Goal: Task Accomplishment & Management: Use online tool/utility

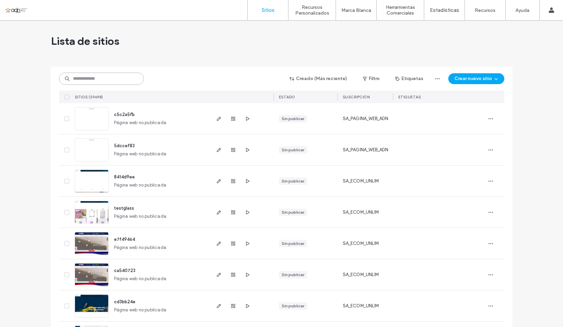
click at [89, 83] on input at bounding box center [101, 79] width 85 height 12
paste input "**********"
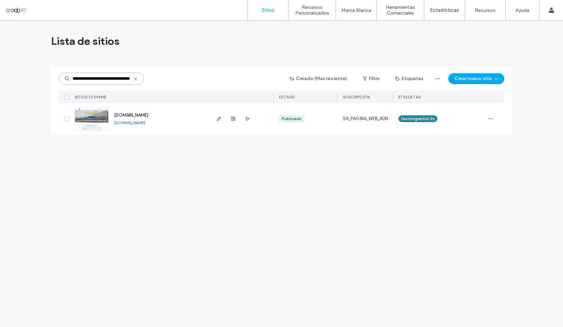
type input "**********"
click at [103, 120] on link at bounding box center [92, 118] width 34 height 23
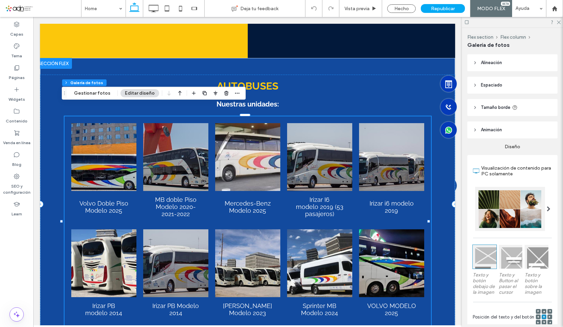
click at [334, 142] on link at bounding box center [319, 157] width 65 height 68
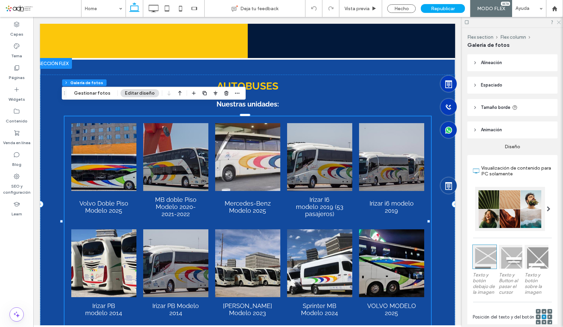
click at [559, 23] on use at bounding box center [559, 23] width 4 height 4
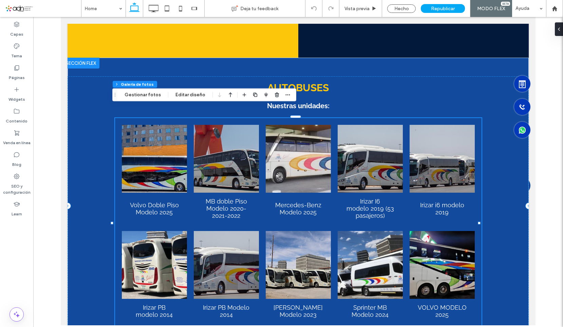
click at [329, 144] on li "Mercedes-Benz Modelo 2025 Button" at bounding box center [298, 175] width 72 height 106
click at [365, 143] on link at bounding box center [370, 159] width 65 height 68
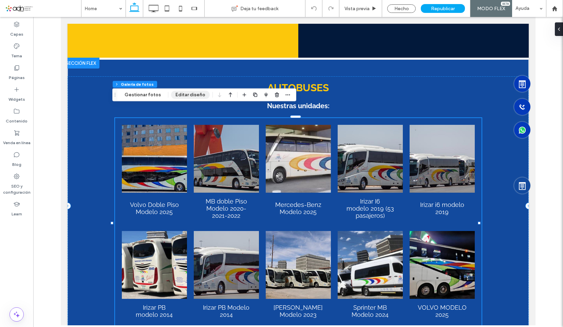
click at [195, 96] on button "Editar diseño" at bounding box center [190, 95] width 39 height 8
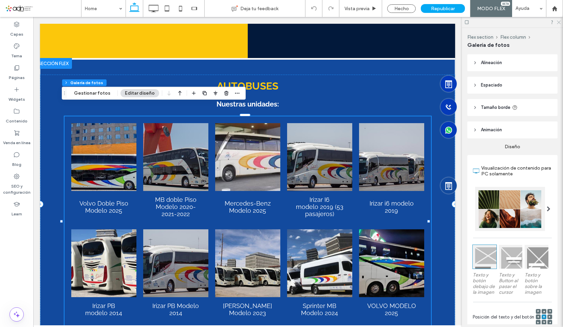
click at [559, 21] on icon at bounding box center [559, 22] width 4 height 4
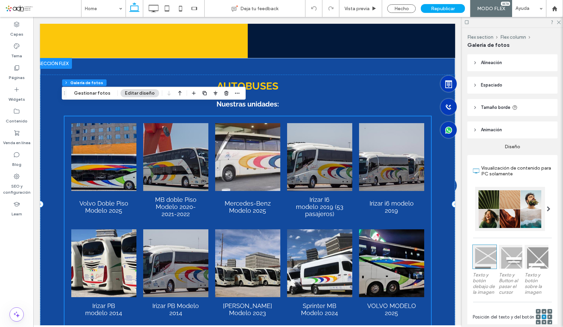
scroll to position [707, 0]
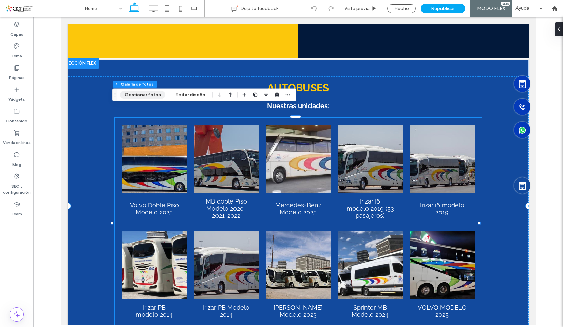
click at [139, 98] on button "Gestionar fotos" at bounding box center [142, 95] width 45 height 8
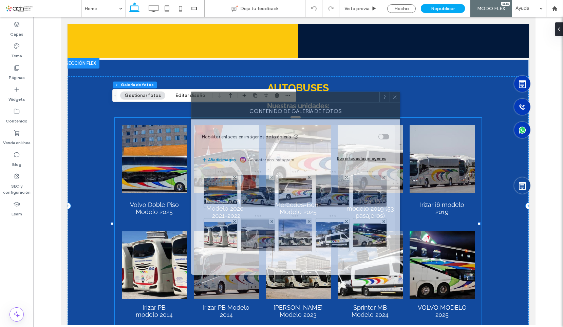
scroll to position [717, 0]
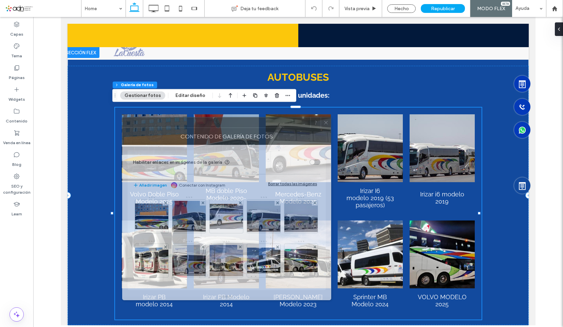
drag, startPoint x: 491, startPoint y: 84, endPoint x: 266, endPoint y: 129, distance: 229.3
click at [266, 129] on div "Contenido de galería de fotos" at bounding box center [226, 136] width 209 height 17
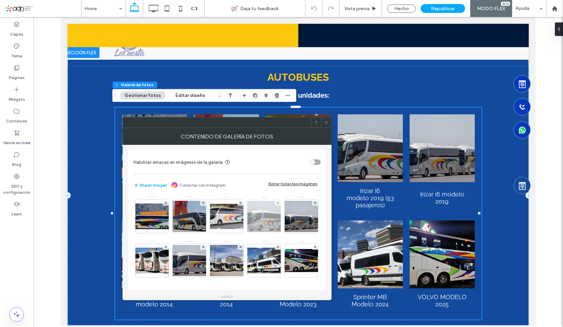
click at [266, 213] on img at bounding box center [264, 216] width 54 height 31
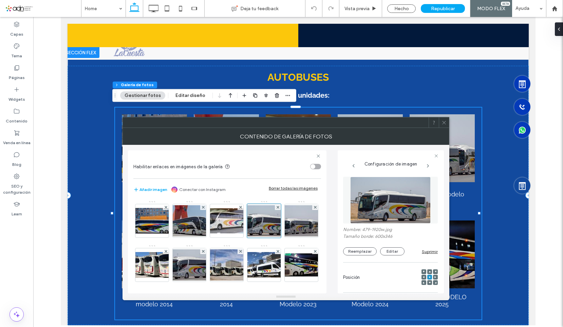
click at [331, 238] on div "**********" at bounding box center [286, 219] width 316 height 149
click at [360, 253] on button "Reemplazar" at bounding box center [360, 252] width 34 height 8
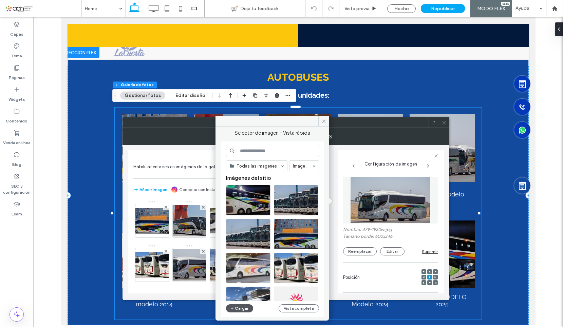
click at [239, 308] on button "Cargar" at bounding box center [239, 309] width 27 height 8
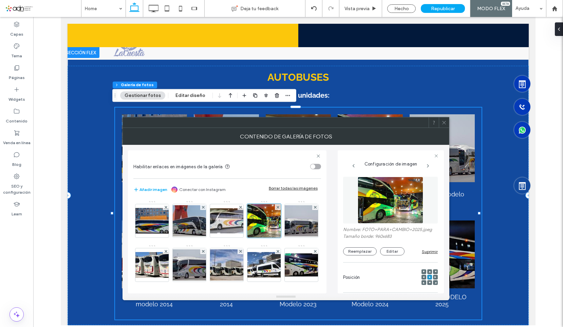
click at [446, 126] on span at bounding box center [444, 122] width 5 height 10
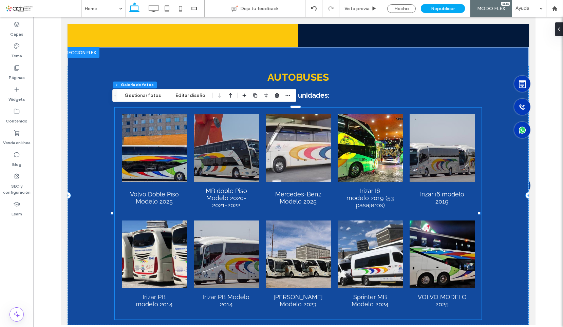
click at [370, 170] on link at bounding box center [370, 148] width 65 height 68
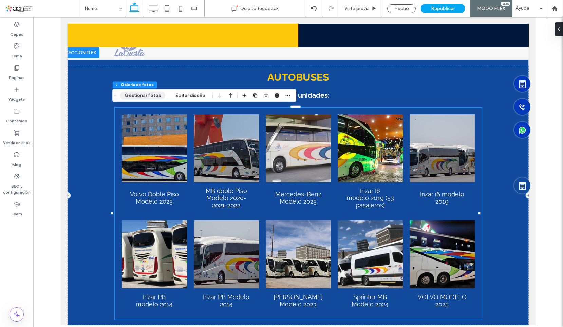
click at [144, 92] on button "Gestionar fotos" at bounding box center [142, 95] width 45 height 8
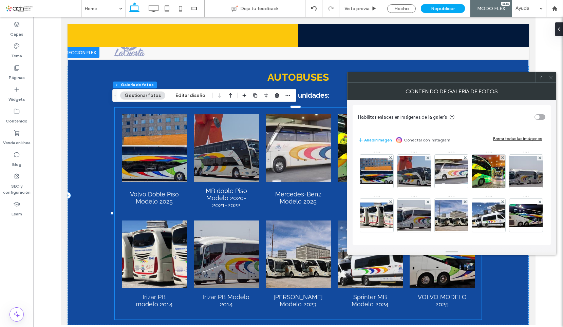
click at [549, 79] on icon at bounding box center [551, 77] width 5 height 5
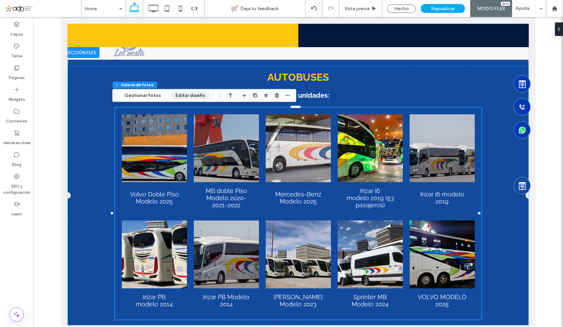
click at [184, 96] on button "Editar diseño" at bounding box center [190, 95] width 39 height 8
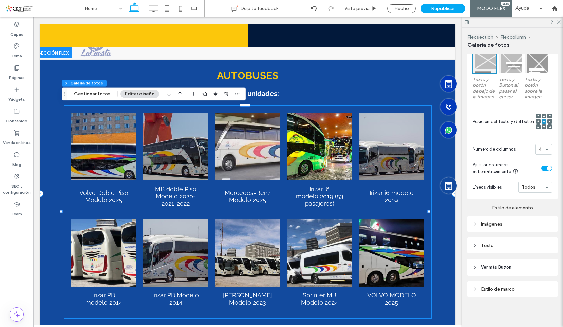
scroll to position [201, 0]
click at [512, 231] on div "Imágenes" at bounding box center [513, 224] width 90 height 16
click at [513, 227] on div "Imágenes" at bounding box center [512, 224] width 79 height 6
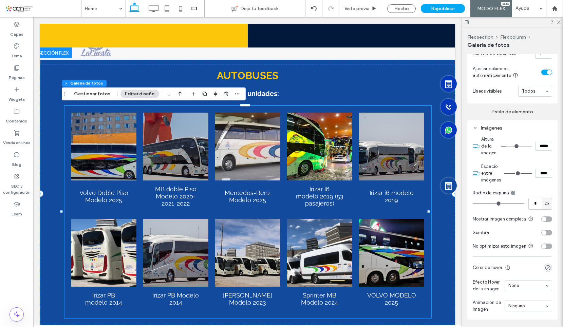
scroll to position [303, 0]
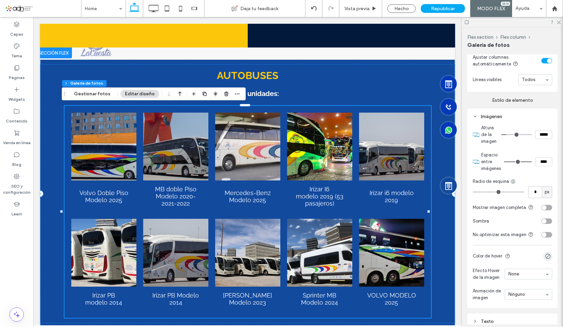
click at [543, 211] on div "toggle" at bounding box center [547, 207] width 11 height 5
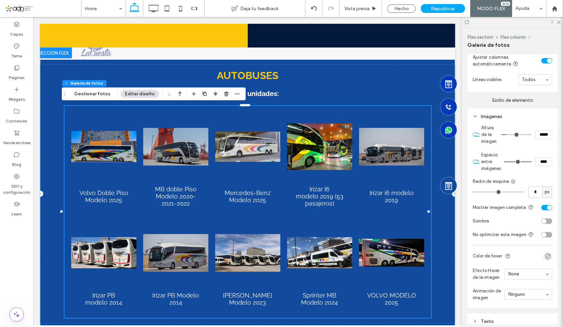
click at [543, 211] on div "toggle" at bounding box center [547, 207] width 11 height 5
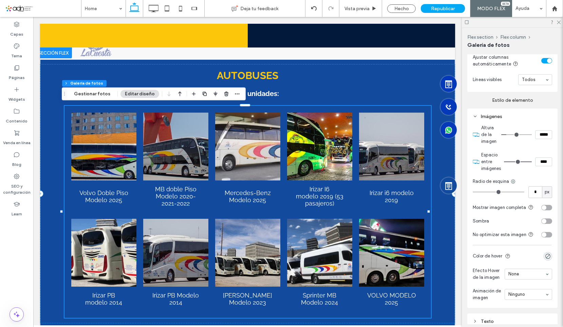
click at [562, 25] on div at bounding box center [512, 22] width 101 height 11
click at [559, 21] on icon at bounding box center [559, 22] width 4 height 4
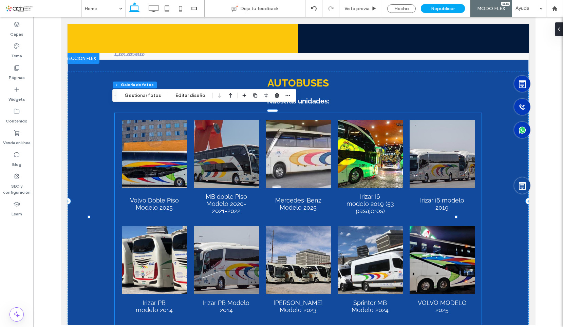
scroll to position [717, 0]
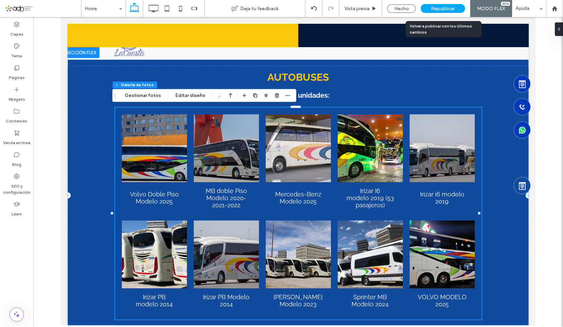
click at [442, 9] on span "Republicar" at bounding box center [443, 9] width 24 height 6
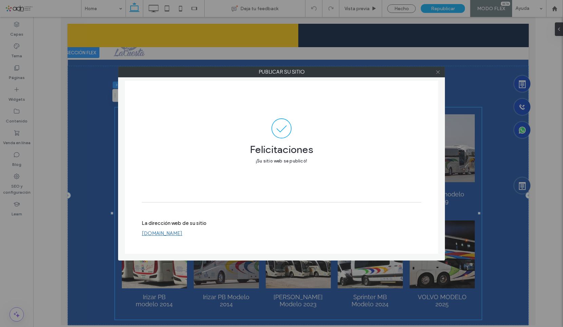
click at [438, 72] on icon at bounding box center [438, 72] width 5 height 5
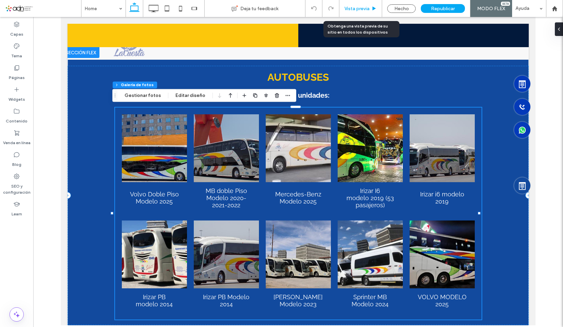
click at [366, 4] on div "Vista previa" at bounding box center [361, 8] width 43 height 17
click at [364, 6] on span "Vista previa" at bounding box center [357, 9] width 25 height 6
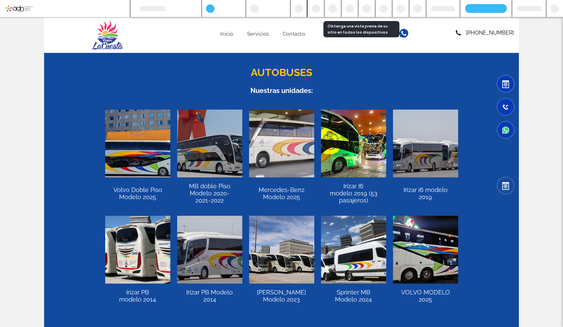
scroll to position [728, 0]
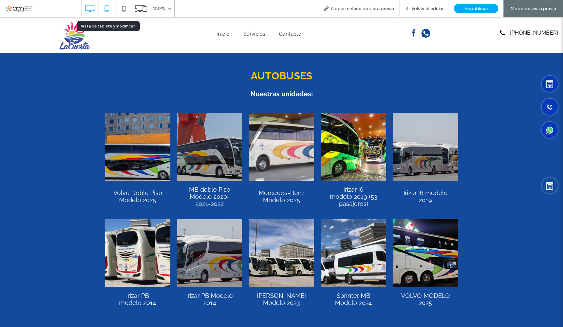
click at [110, 9] on icon at bounding box center [107, 9] width 14 height 14
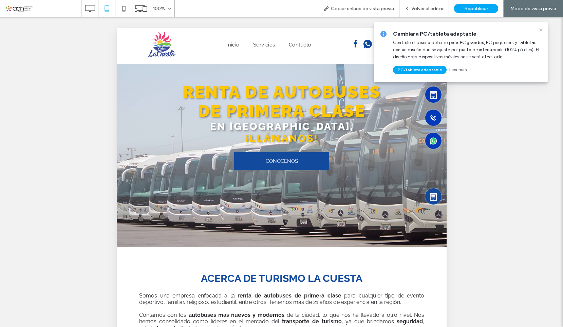
click at [540, 28] on icon at bounding box center [541, 29] width 5 height 5
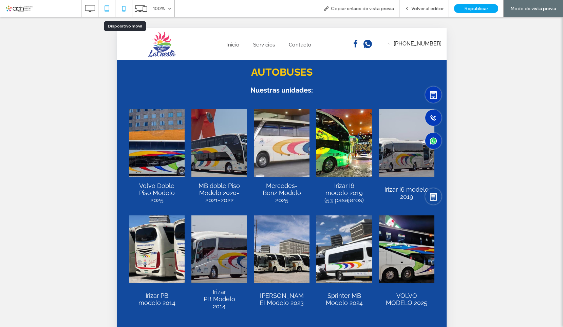
click at [126, 6] on icon at bounding box center [124, 9] width 14 height 14
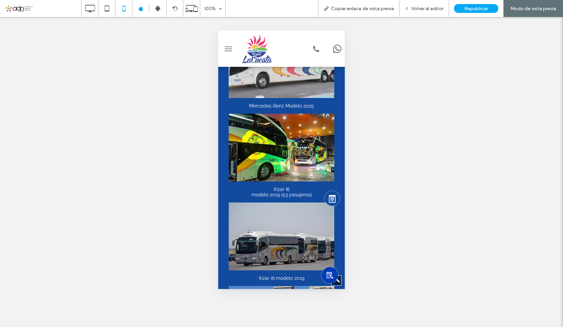
scroll to position [1019, 0]
click at [56, 3] on span at bounding box center [43, 9] width 76 height 14
